Goal: Information Seeking & Learning: Learn about a topic

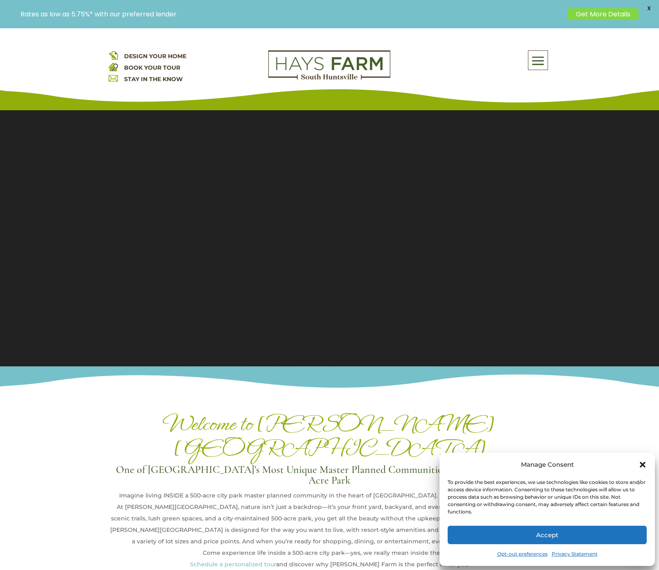
click at [641, 465] on icon "Close dialog" at bounding box center [643, 465] width 8 height 8
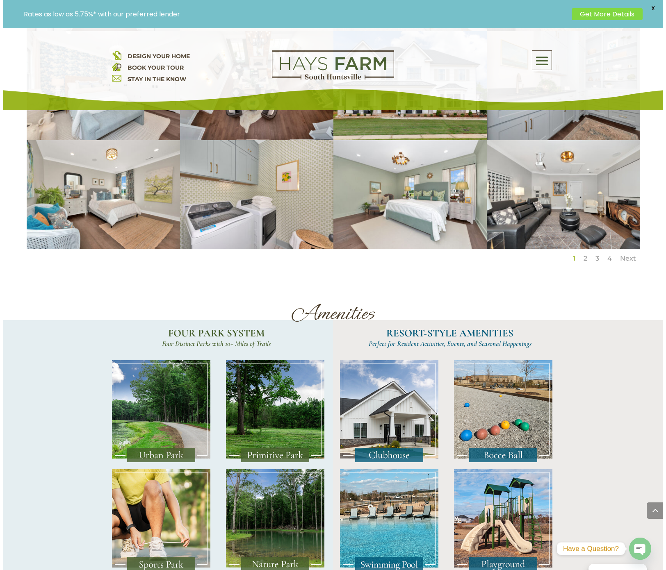
scroll to position [1325, 0]
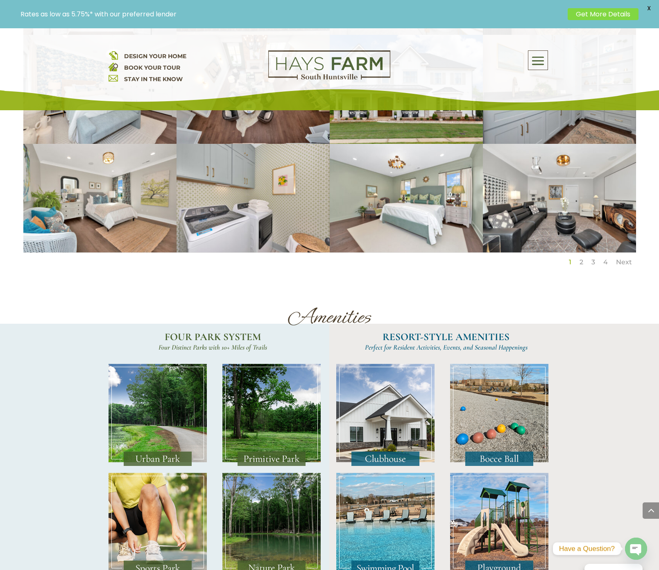
click at [415, 106] on div "DESIGN YOUR HOME BOOK YOUR TOUR STAY IN THE KNOW About Us Quick Move-in Homes A…" at bounding box center [329, 69] width 659 height 82
click at [405, 107] on div "DESIGN YOUR HOME BOOK YOUR TOUR STAY IN THE KNOW About Us Quick Move-in Homes A…" at bounding box center [329, 69] width 659 height 82
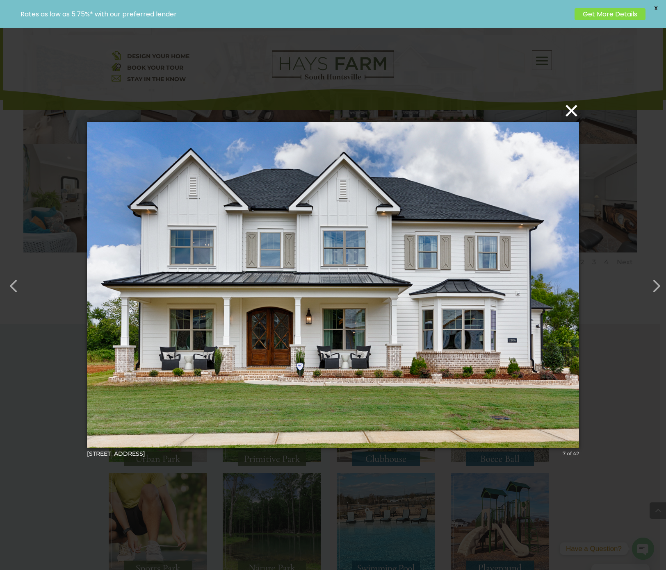
click at [100, 107] on button "×" at bounding box center [335, 111] width 492 height 18
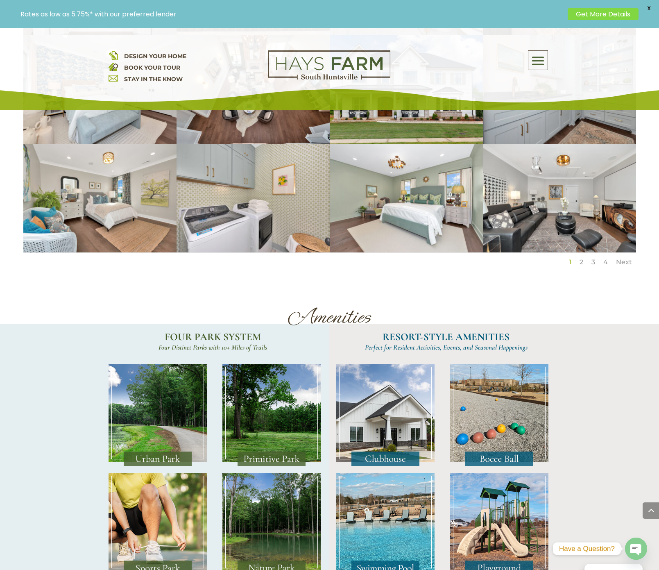
click at [118, 106] on div "DESIGN YOUR HOME BOOK YOUR TOUR STAY IN THE KNOW About Us Quick Move-in Homes A…" at bounding box center [329, 69] width 659 height 82
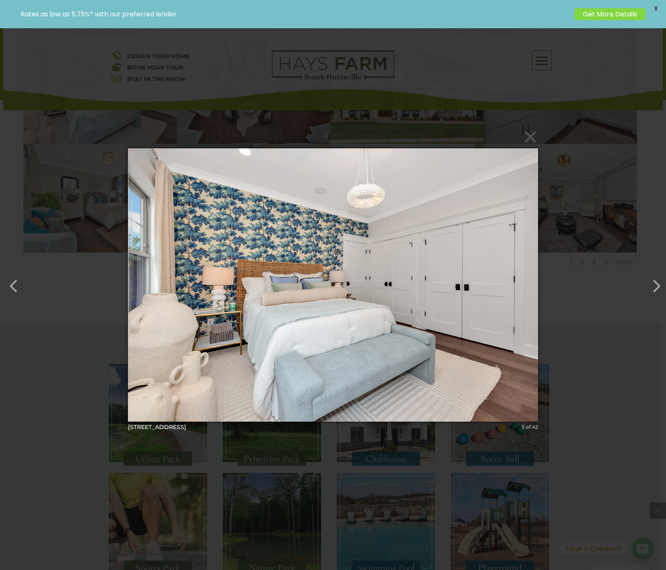
click at [567, 106] on div "× 2106 Forest Gate-81 5 of 42 Loading..." at bounding box center [333, 285] width 666 height 570
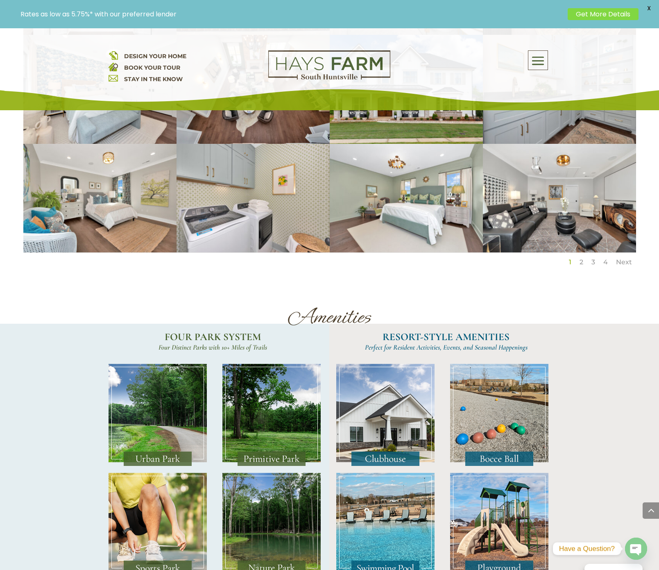
click at [567, 107] on div "DESIGN YOUR HOME BOOK YOUR TOUR STAY IN THE KNOW About Us Quick Move-in Homes A…" at bounding box center [329, 69] width 659 height 82
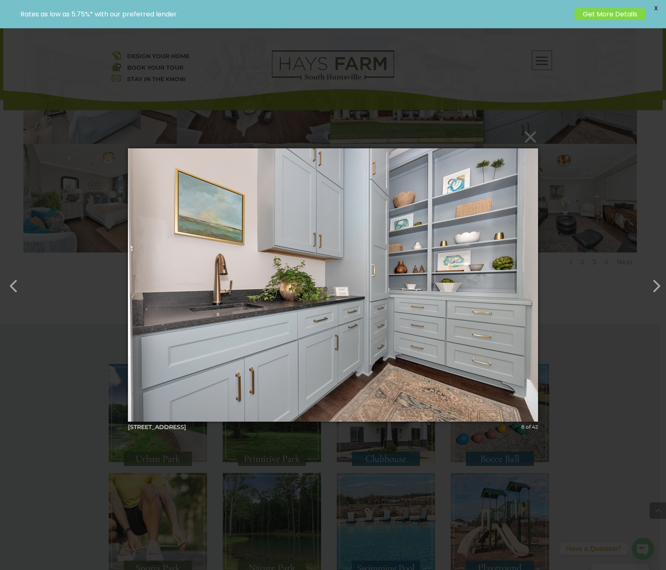
click at [105, 216] on div "× 2106 Forest Gate-52 8 of 42 Loading..." at bounding box center [333, 285] width 666 height 570
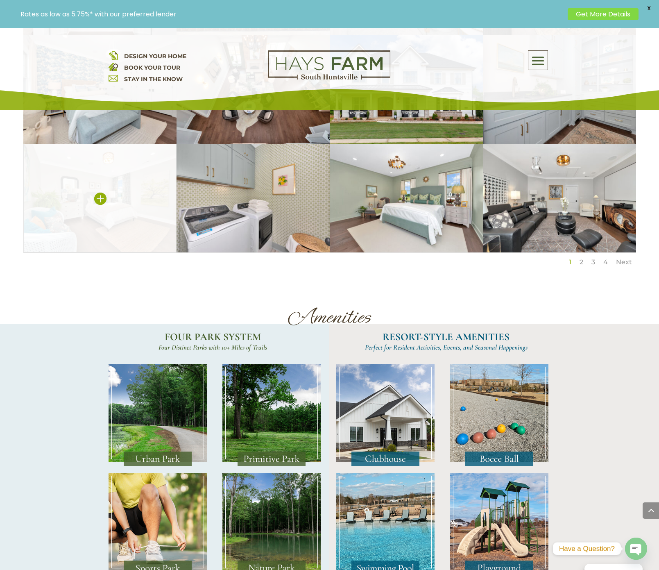
click at [111, 216] on img at bounding box center [99, 198] width 153 height 109
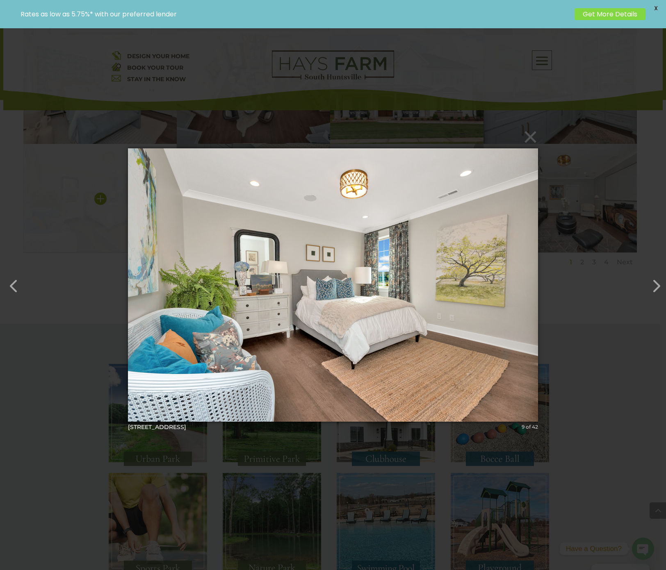
scroll to position [1216, 0]
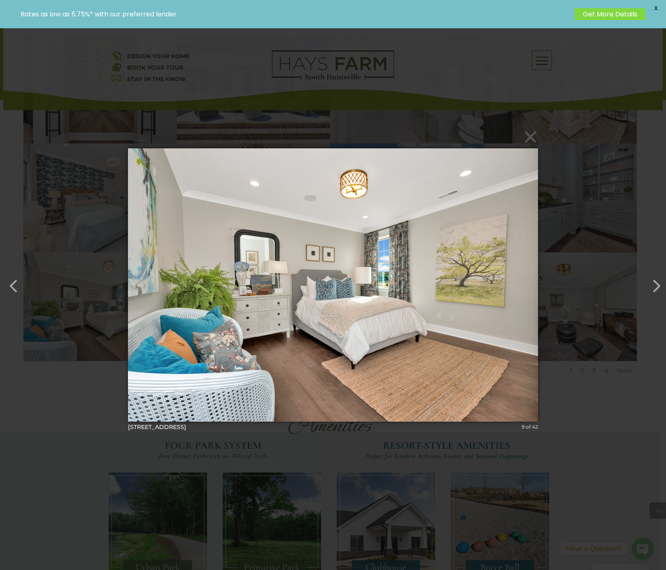
click at [396, 107] on div "× 2106 Forest Gate-74 9 of 42 Loading..." at bounding box center [333, 285] width 666 height 570
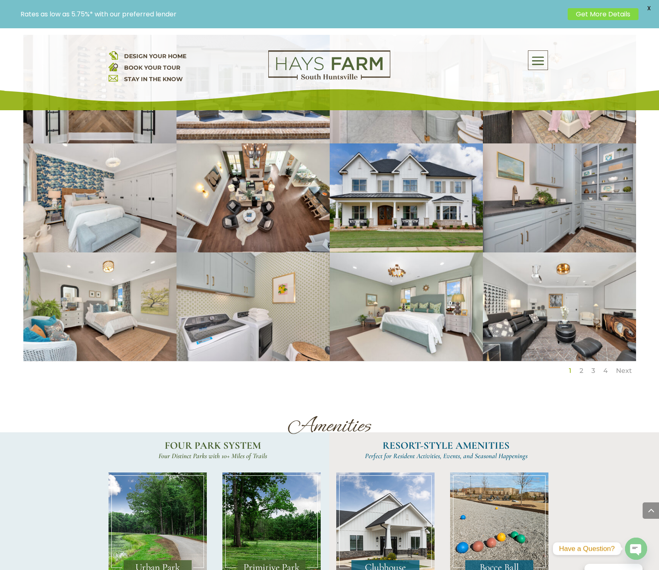
click at [404, 107] on div "DESIGN YOUR HOME BOOK YOUR TOUR STAY IN THE KNOW About Us Quick Move-in Homes A…" at bounding box center [329, 69] width 659 height 82
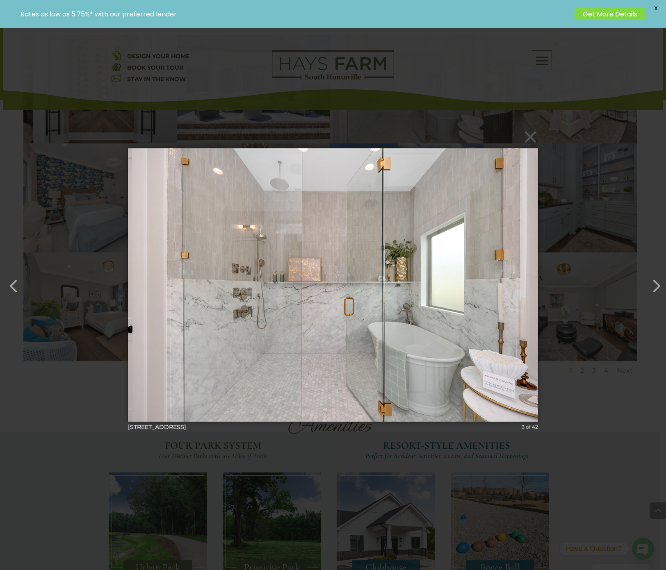
click at [104, 107] on div "× 2106 Forest Gate-61 3 of 42 Loading..." at bounding box center [333, 285] width 666 height 570
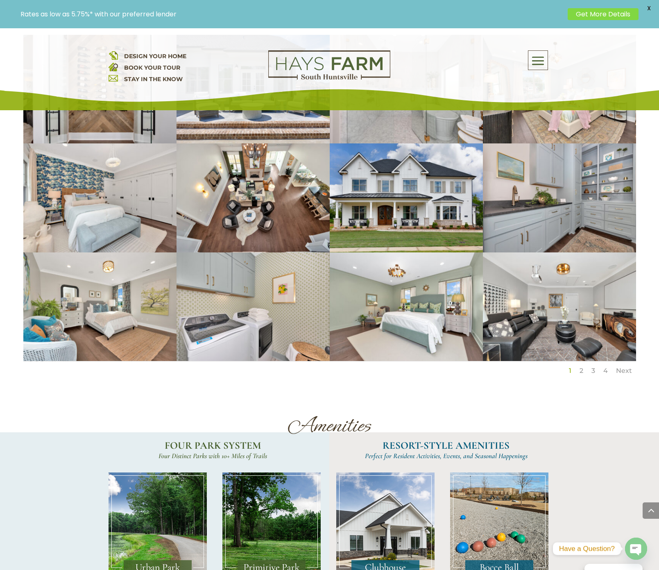
click at [73, 107] on div "DESIGN YOUR HOME BOOK YOUR TOUR STAY IN THE KNOW About Us Quick Move-in Homes A…" at bounding box center [329, 69] width 659 height 82
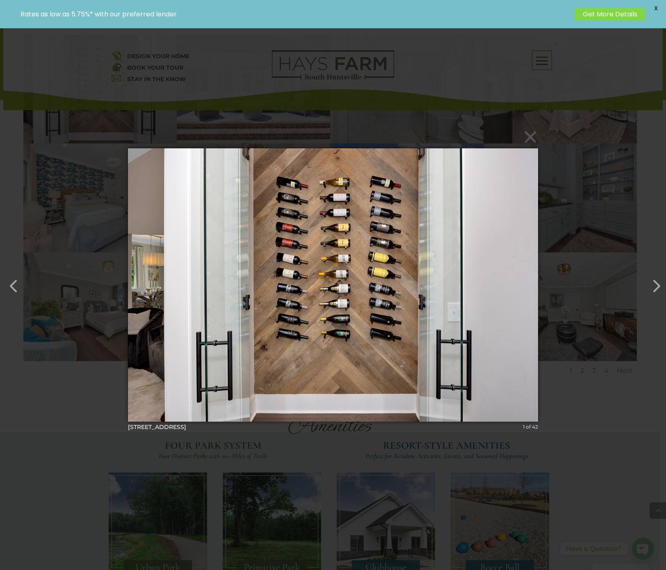
click at [270, 324] on img at bounding box center [333, 285] width 410 height 306
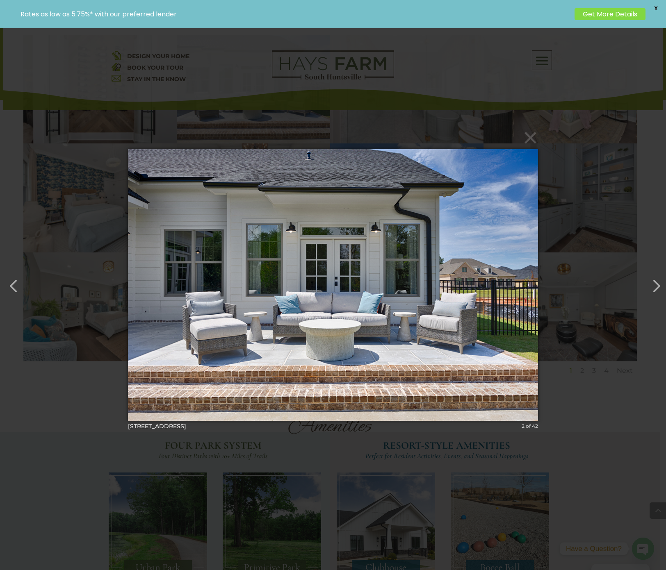
click at [276, 324] on img at bounding box center [333, 285] width 410 height 304
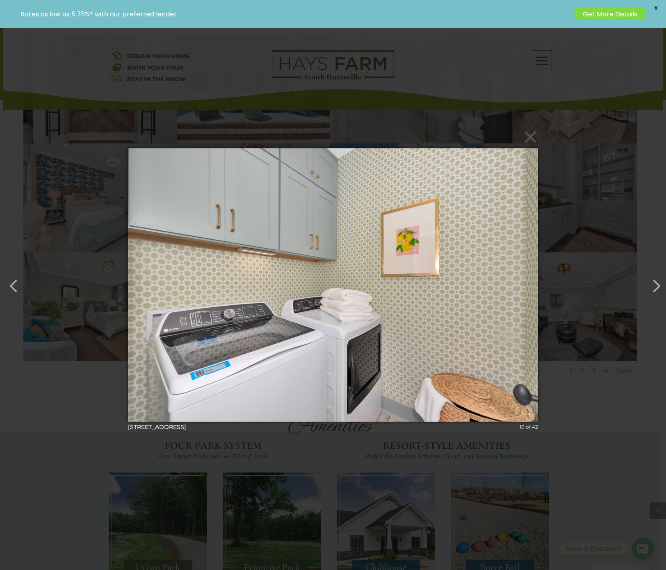
click at [573, 106] on div "× 2106 Forest Gate-73 10 of 42 Loading..." at bounding box center [333, 285] width 666 height 570
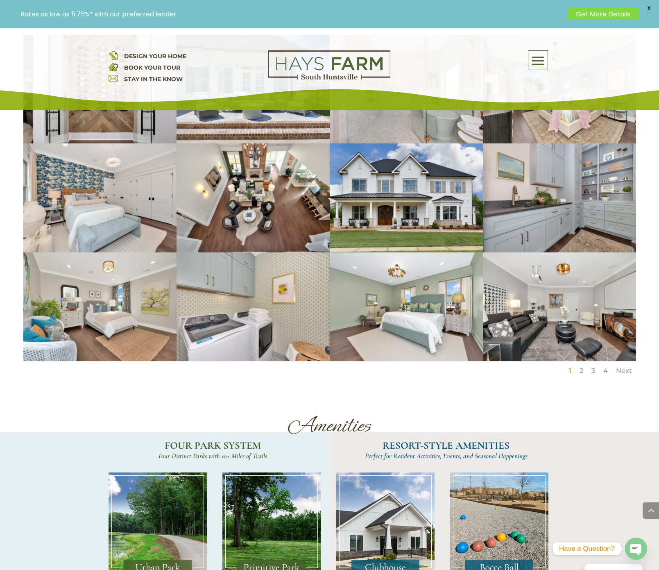
click at [546, 106] on div "DESIGN YOUR HOME BOOK YOUR TOUR STAY IN THE KNOW About Us Quick Move-in Homes A…" at bounding box center [329, 69] width 659 height 82
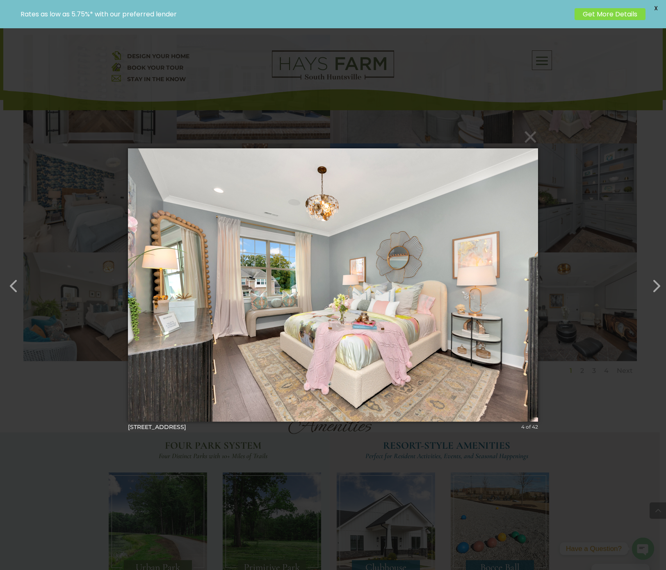
click at [416, 324] on img at bounding box center [333, 285] width 410 height 306
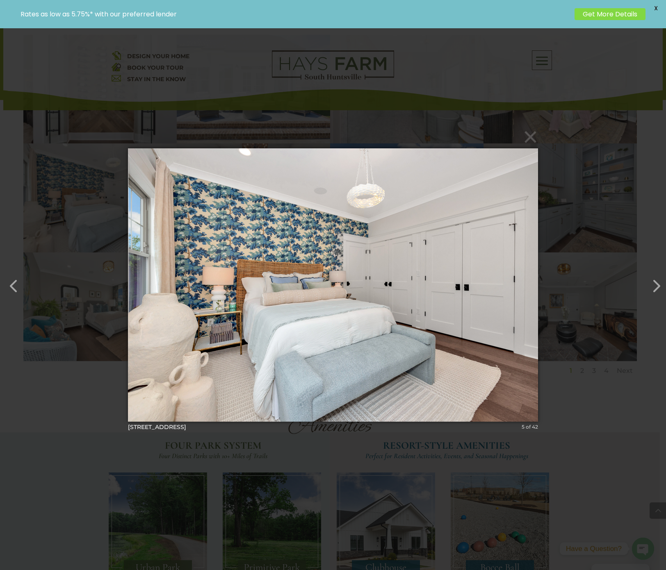
click at [417, 325] on img at bounding box center [333, 285] width 410 height 306
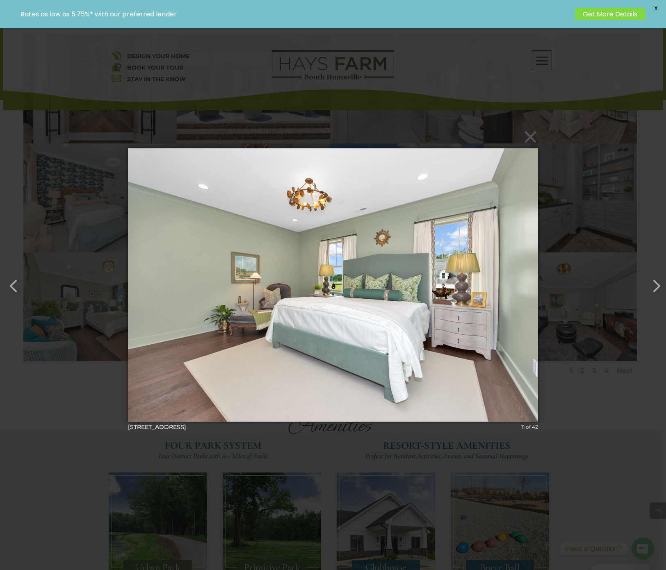
scroll to position [2385, 0]
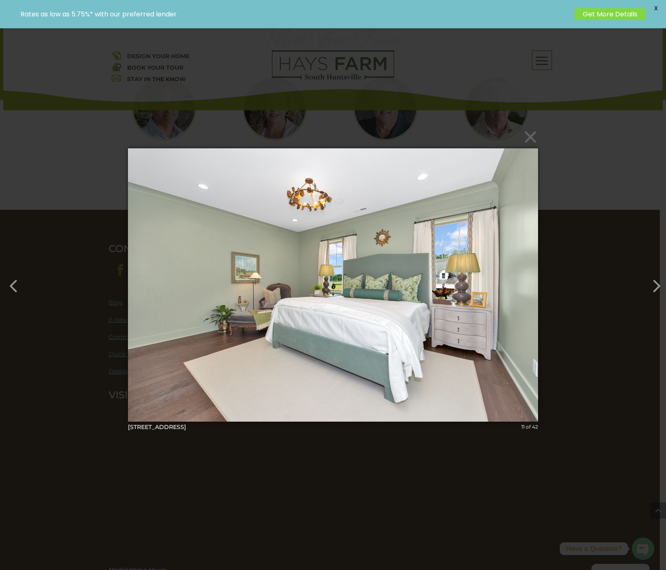
click at [135, 285] on img at bounding box center [333, 285] width 410 height 306
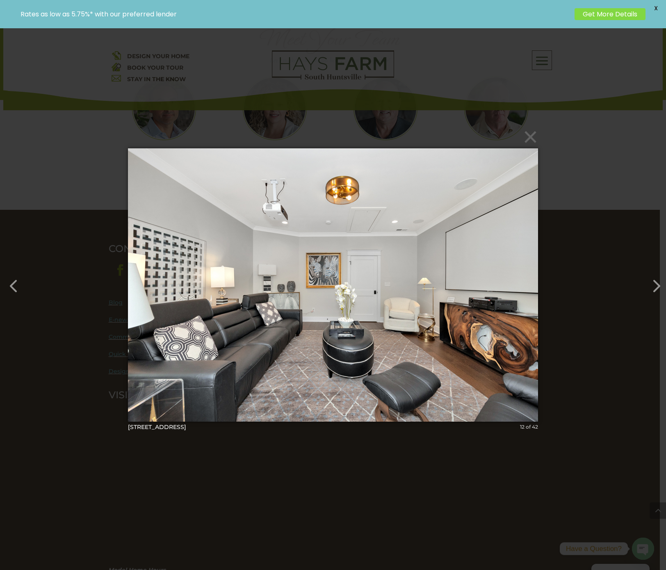
click at [139, 285] on img at bounding box center [333, 285] width 410 height 306
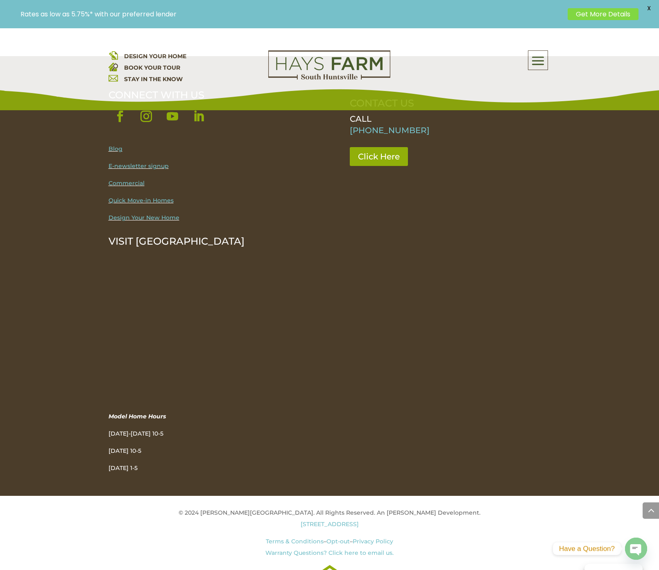
scroll to position [631, 0]
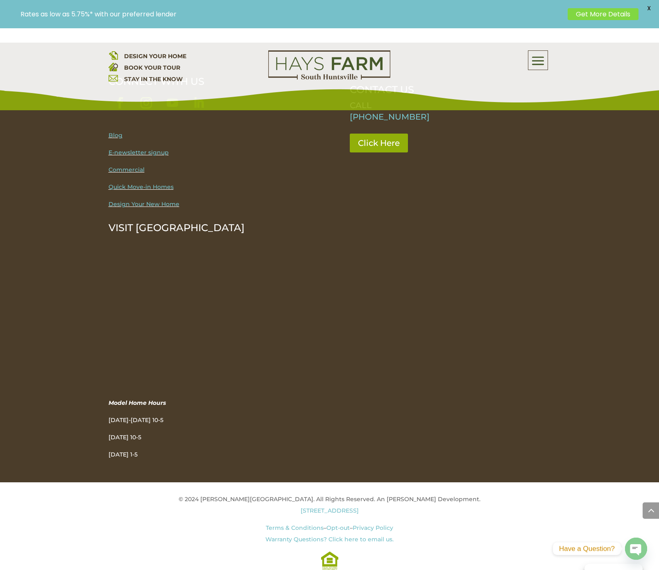
click at [141, 186] on link "Quick Move-in Homes" at bounding box center [141, 186] width 65 height 7
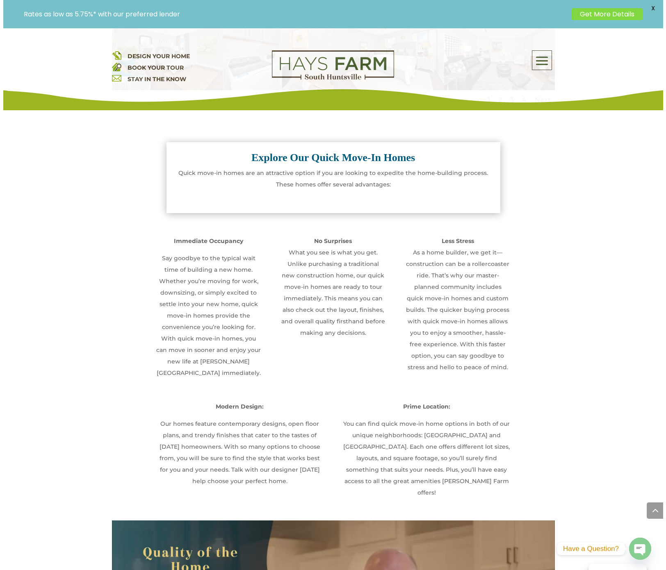
scroll to position [760, 0]
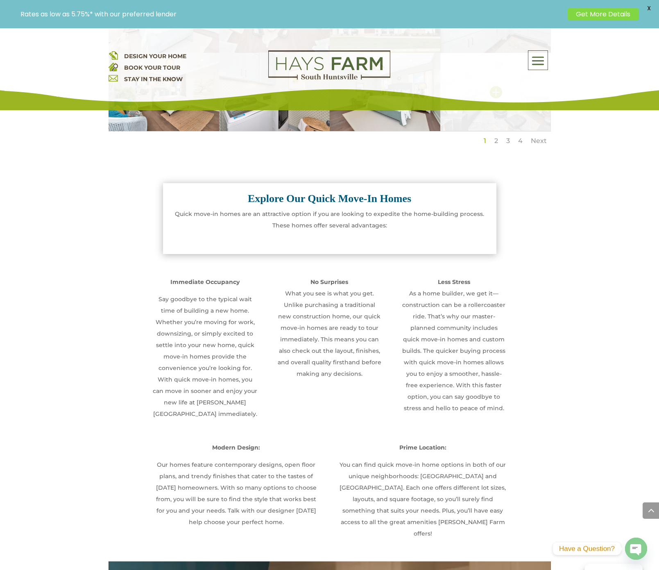
click at [494, 129] on img at bounding box center [496, 92] width 111 height 79
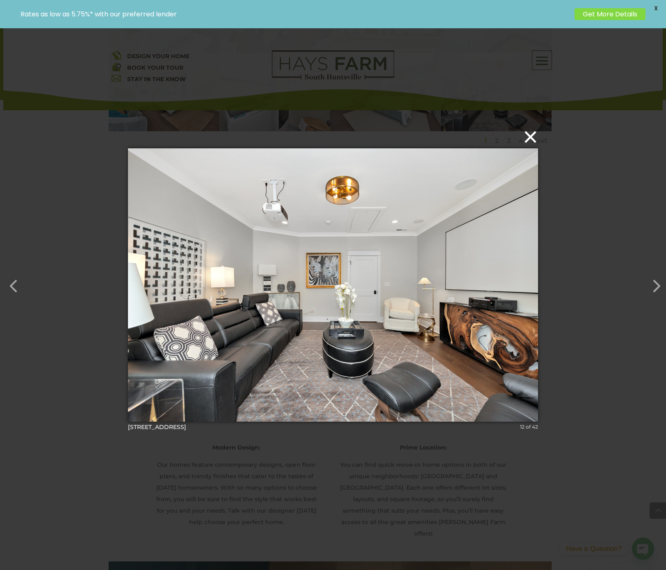
click at [503, 129] on button "×" at bounding box center [335, 137] width 410 height 18
